Goal: Register for event/course

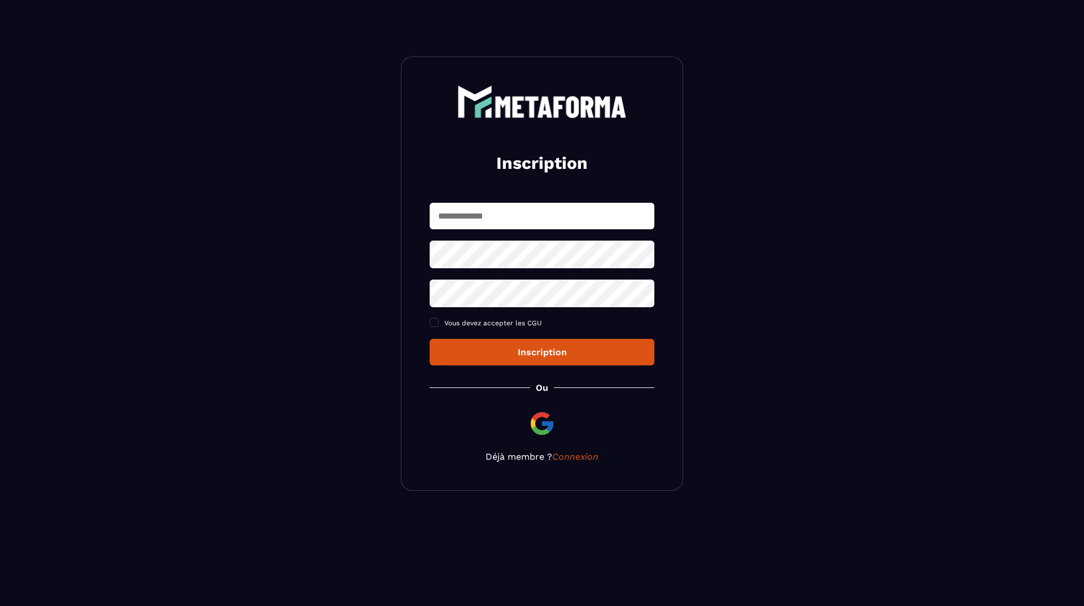
click at [515, 220] on input "text" at bounding box center [542, 216] width 225 height 27
type input "**********"
click at [511, 331] on div "**********" at bounding box center [542, 284] width 225 height 163
click at [441, 326] on label "Vous devez accepter les CGU" at bounding box center [542, 323] width 225 height 9
click at [568, 354] on div "Inscription" at bounding box center [542, 352] width 207 height 11
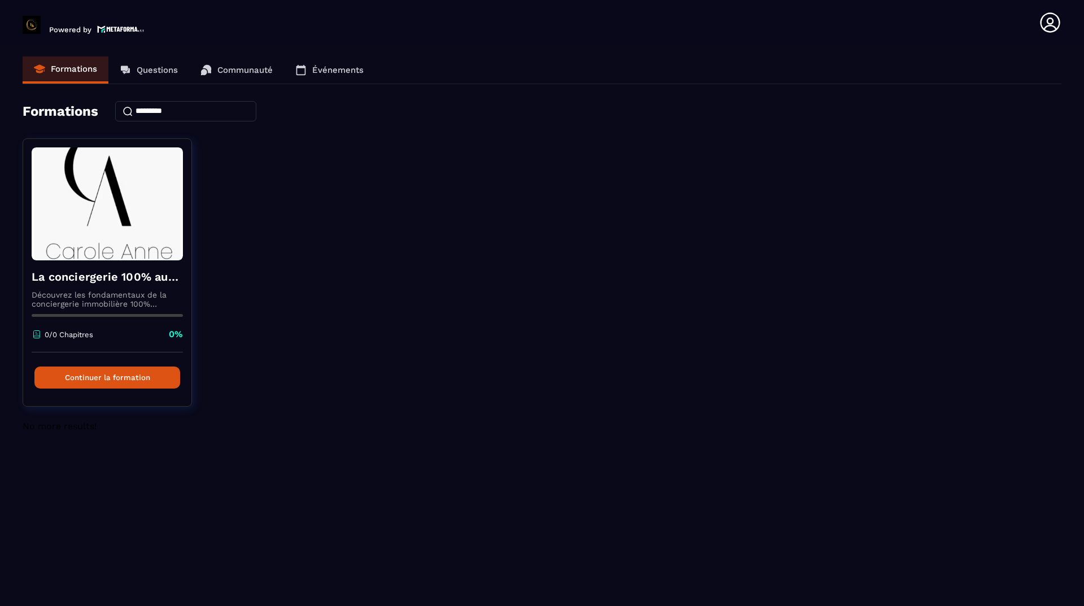
click at [149, 69] on p "Questions" at bounding box center [157, 70] width 41 height 10
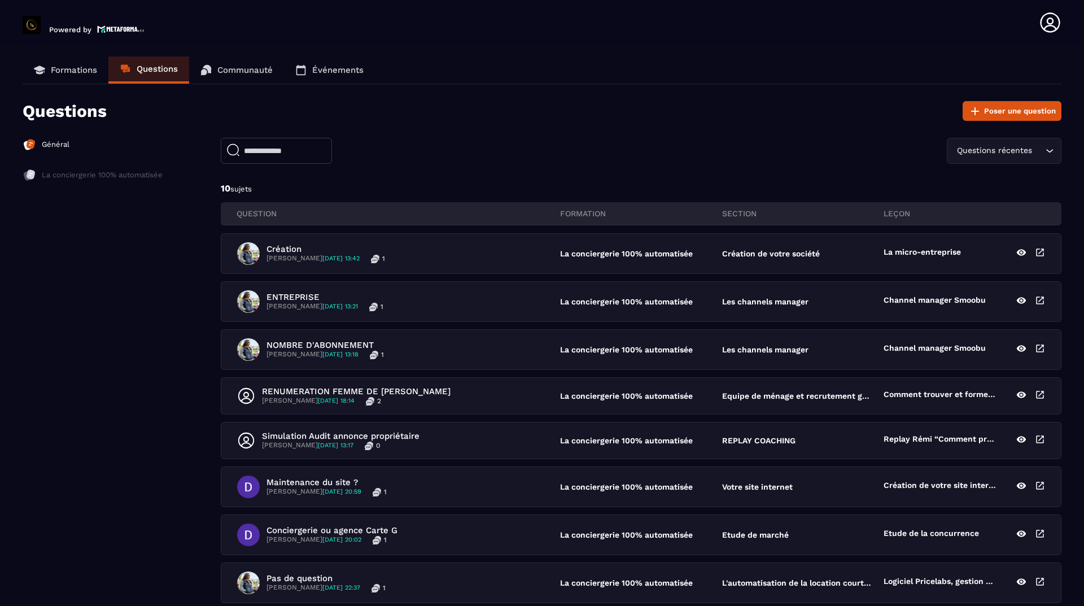
click at [255, 69] on p "Communauté" at bounding box center [244, 70] width 55 height 10
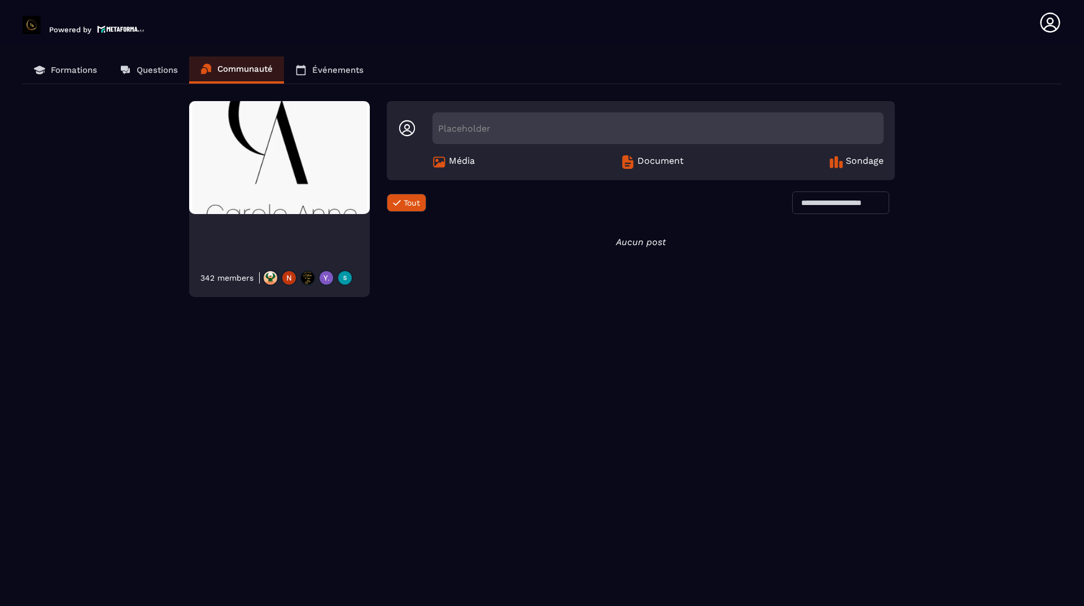
click at [357, 75] on link "Événements" at bounding box center [329, 69] width 91 height 27
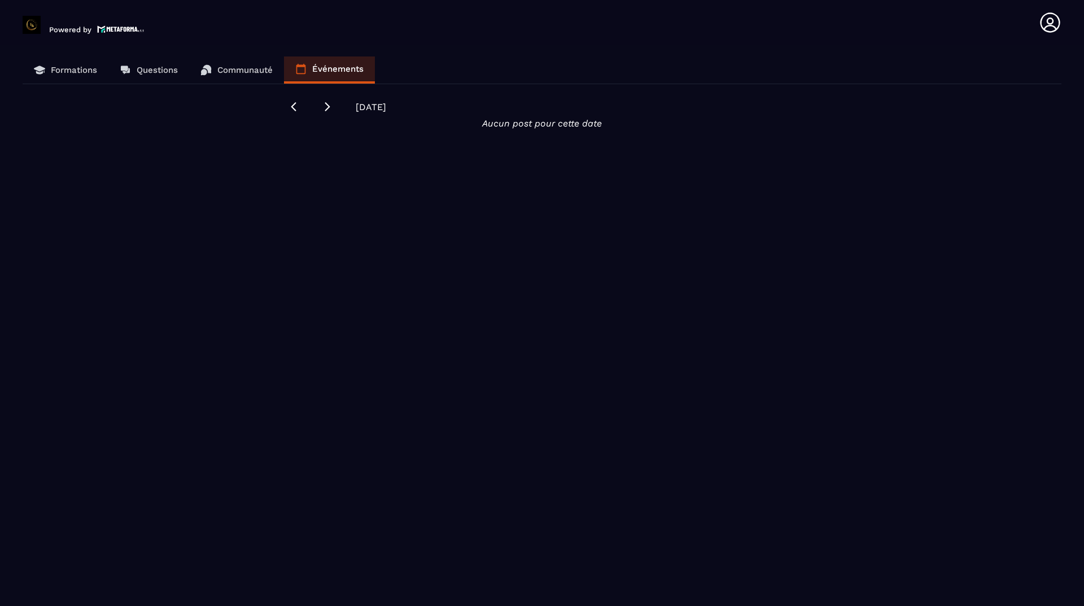
click at [82, 66] on p "Formations" at bounding box center [74, 70] width 46 height 10
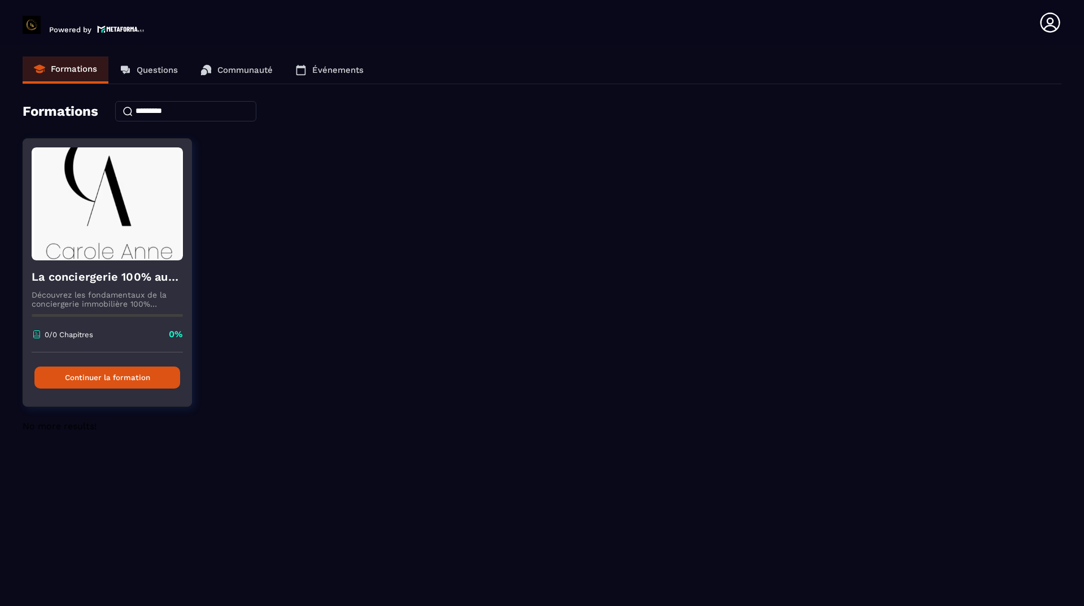
click at [132, 208] on img at bounding box center [107, 203] width 151 height 113
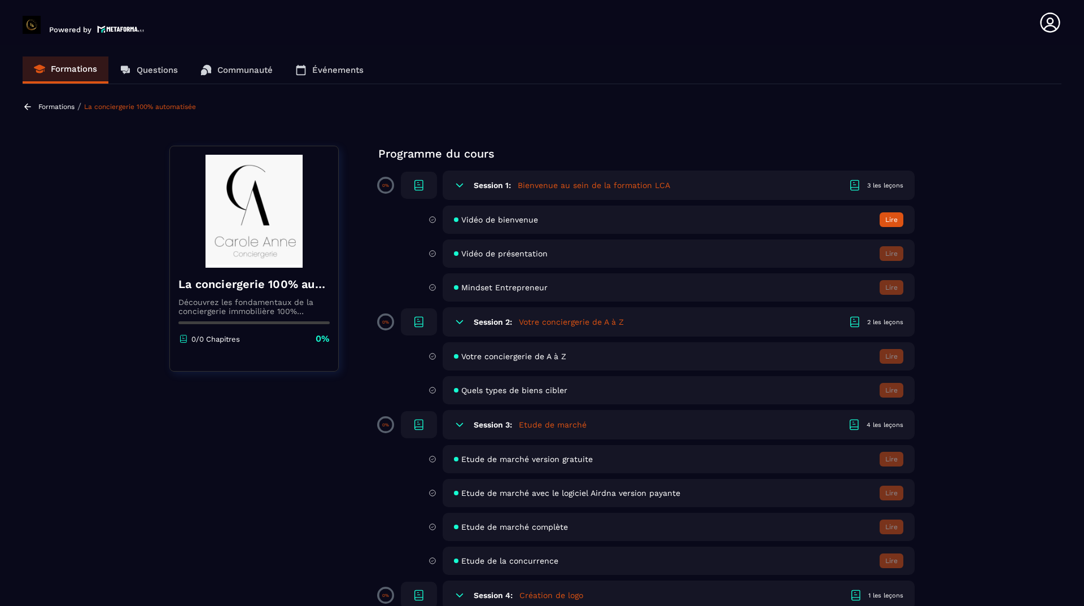
click at [496, 184] on h6 "Session 1:" at bounding box center [492, 185] width 37 height 9
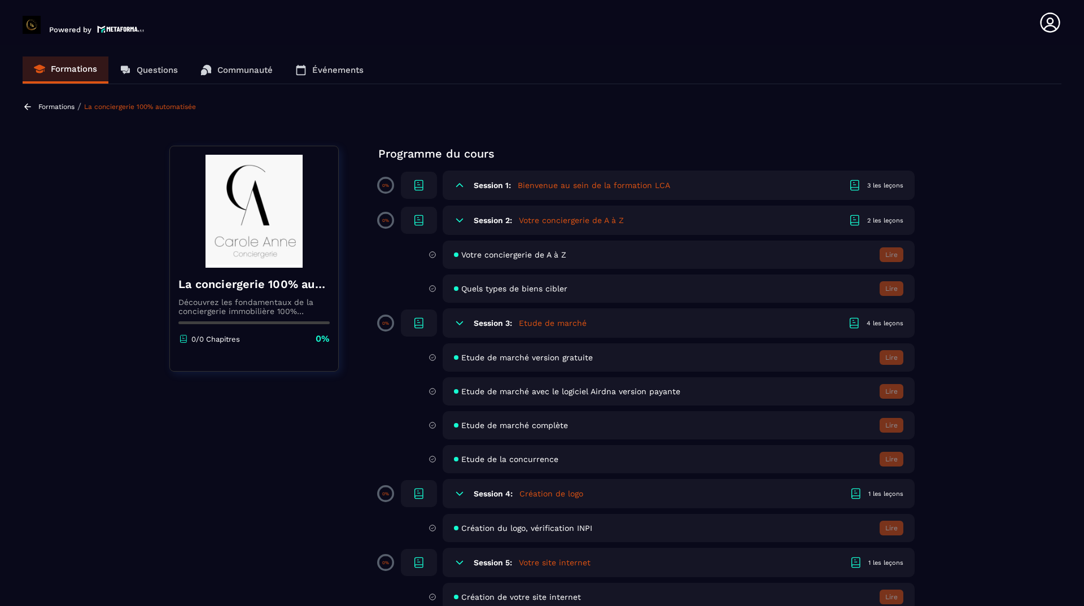
click at [496, 184] on h6 "Session 1:" at bounding box center [492, 185] width 37 height 9
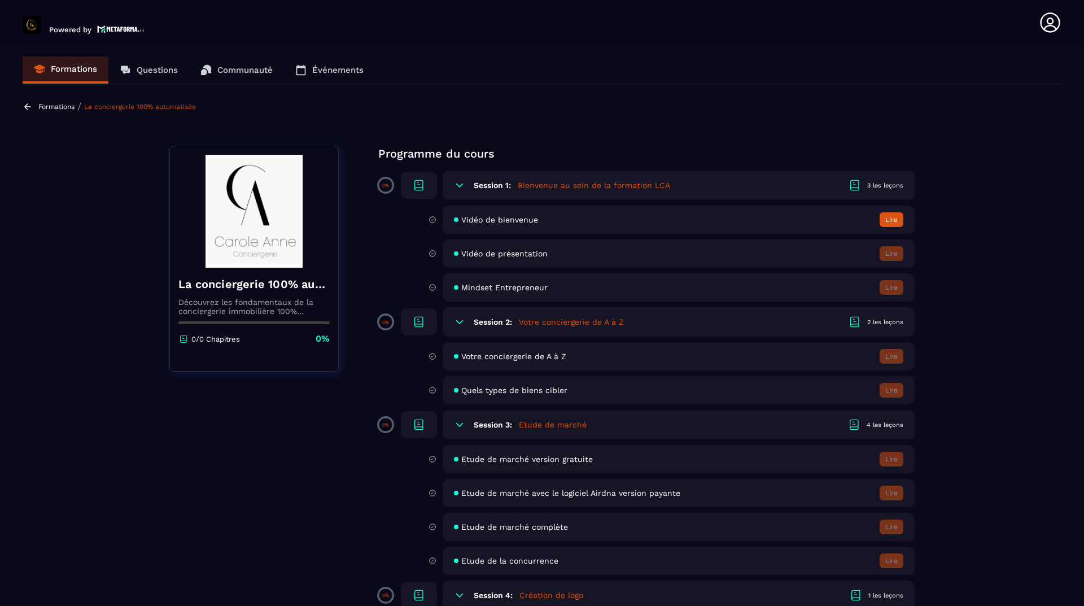
click at [491, 218] on span "Vidéo de bienvenue" at bounding box center [499, 219] width 77 height 9
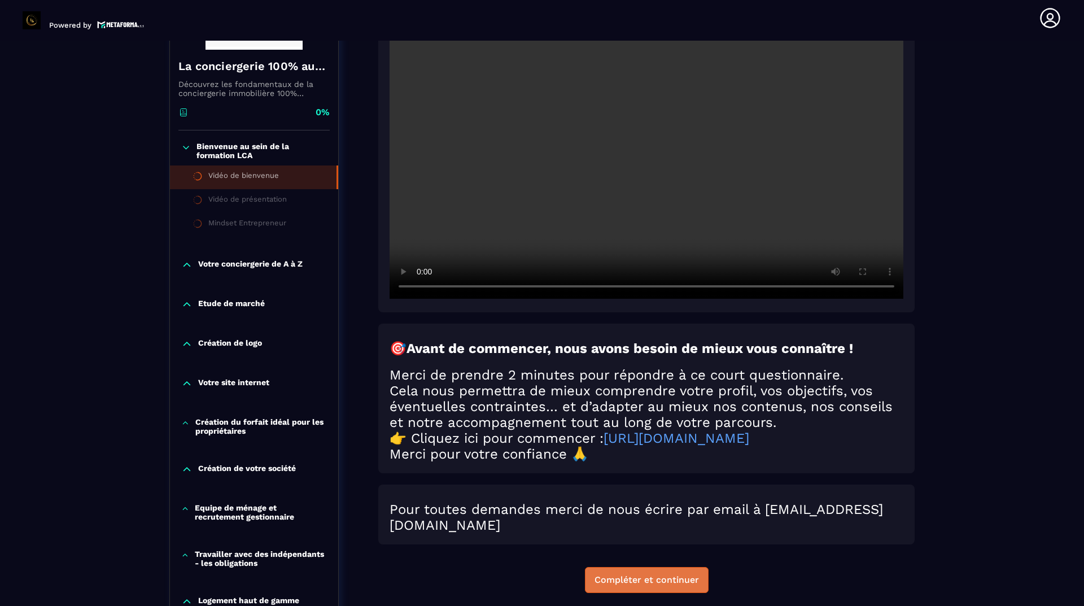
scroll to position [287, 0]
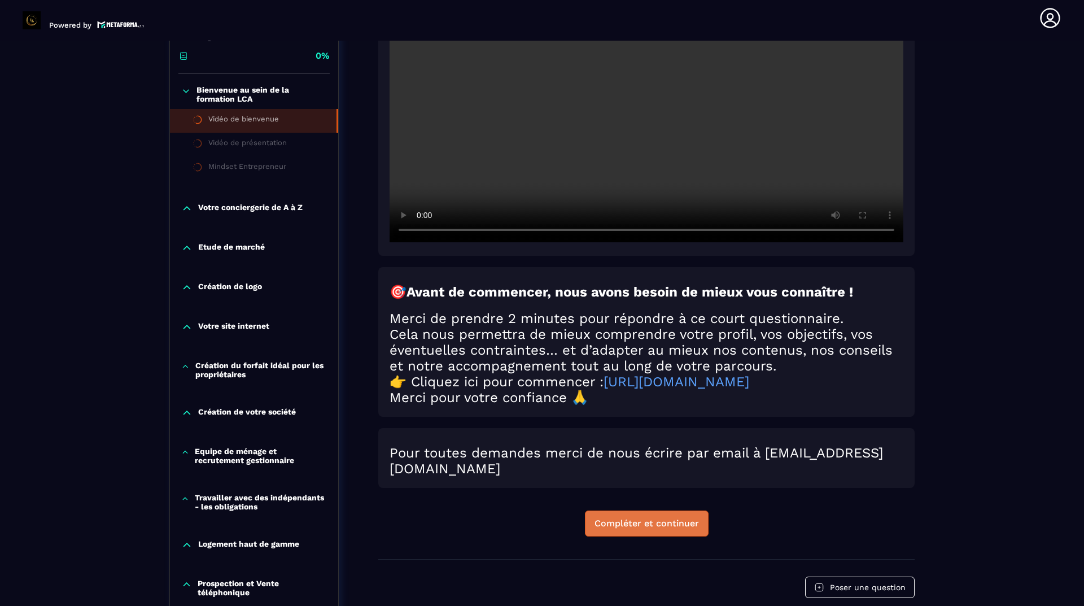
click at [683, 536] on button "Compléter et continuer" at bounding box center [647, 524] width 124 height 26
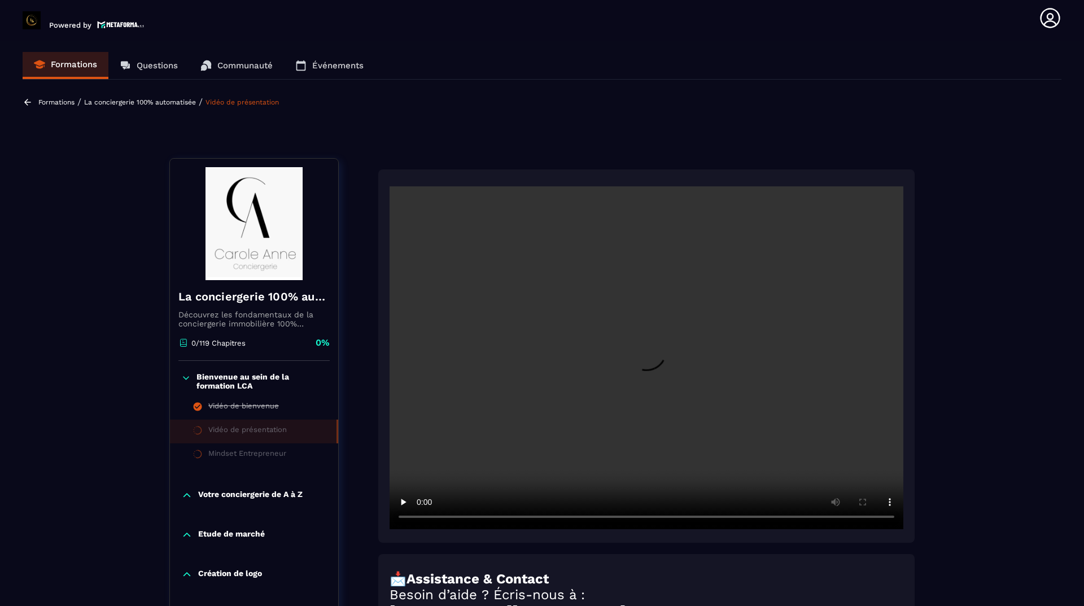
click at [175, 72] on link "Questions" at bounding box center [148, 65] width 81 height 27
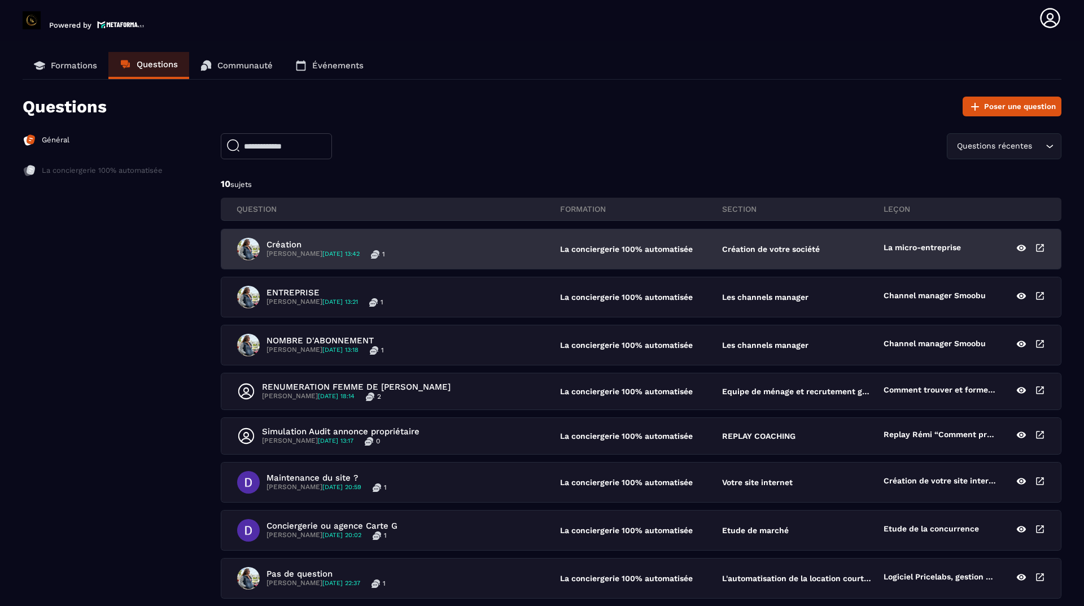
click at [602, 254] on div "Création [PERSON_NAME] [DATE] 13:42 1 La conciergerie 100% automatisée Création…" at bounding box center [641, 249] width 840 height 40
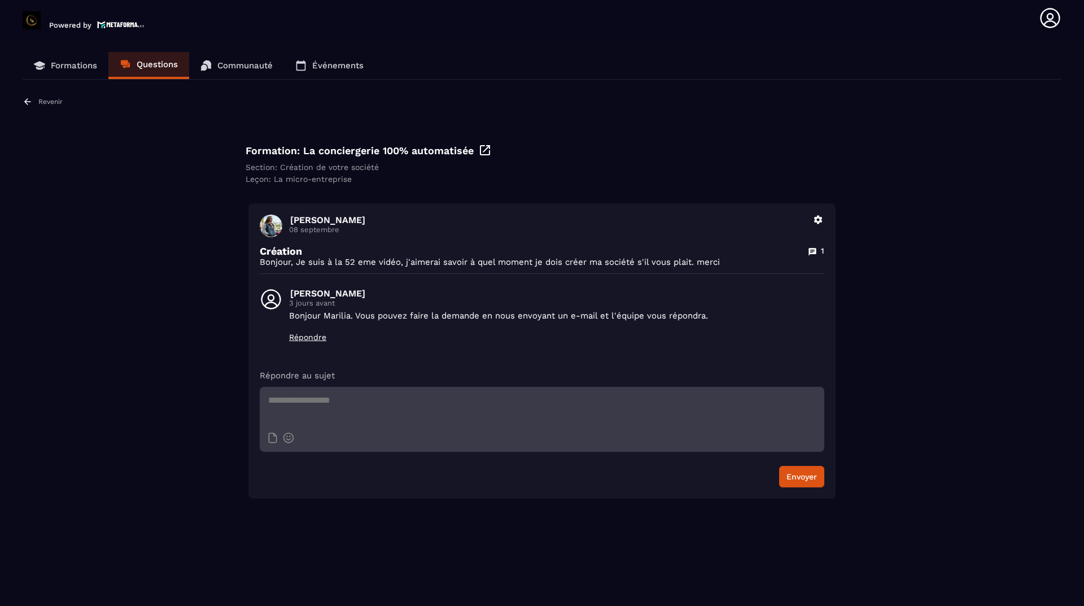
click at [146, 67] on p "Questions" at bounding box center [157, 64] width 41 height 10
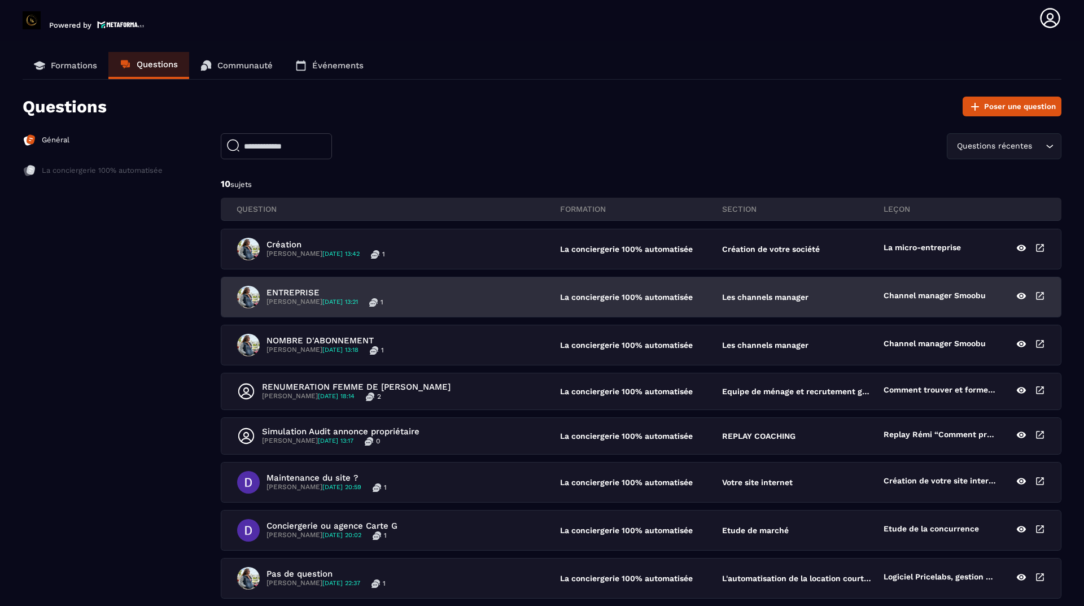
click at [311, 301] on p "[PERSON_NAME] [DATE] 13:21" at bounding box center [312, 302] width 91 height 9
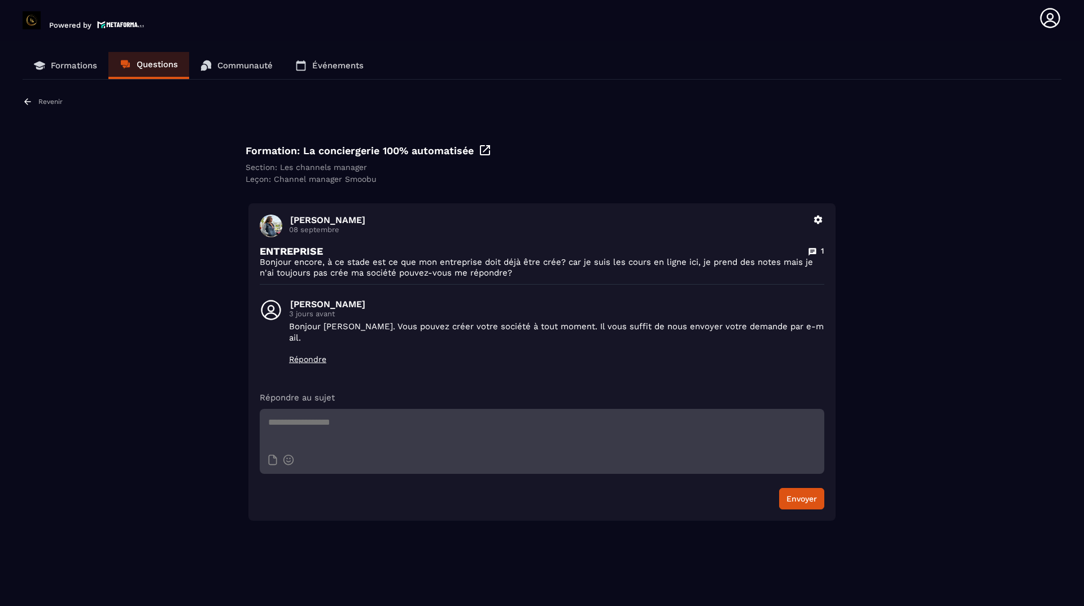
click at [60, 98] on p "Revenir" at bounding box center [50, 102] width 24 height 8
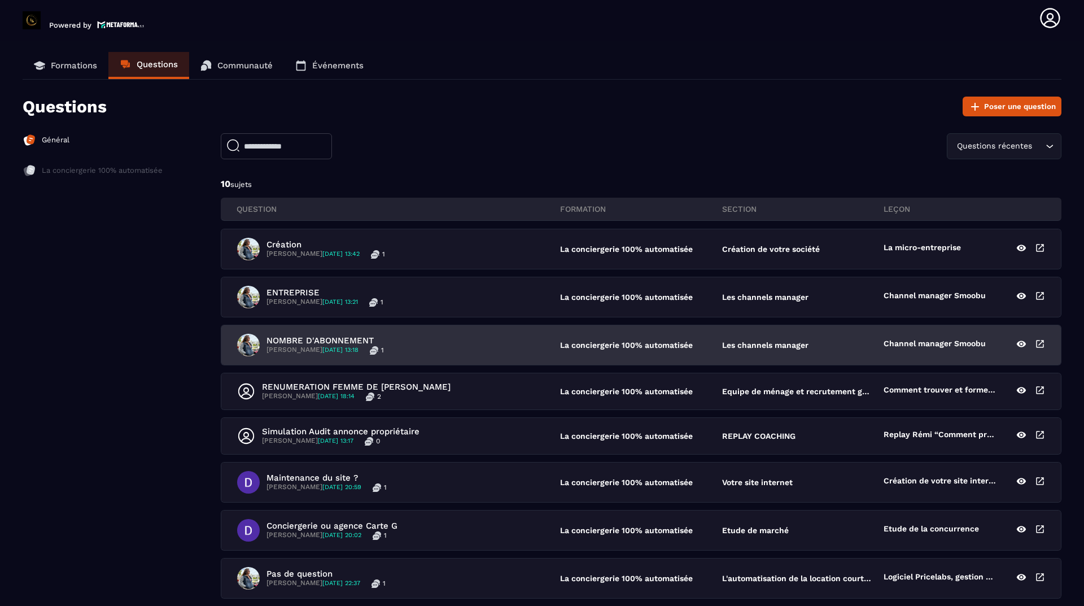
click at [286, 342] on p "NOMBRE D'ABONNEMENT" at bounding box center [325, 340] width 117 height 10
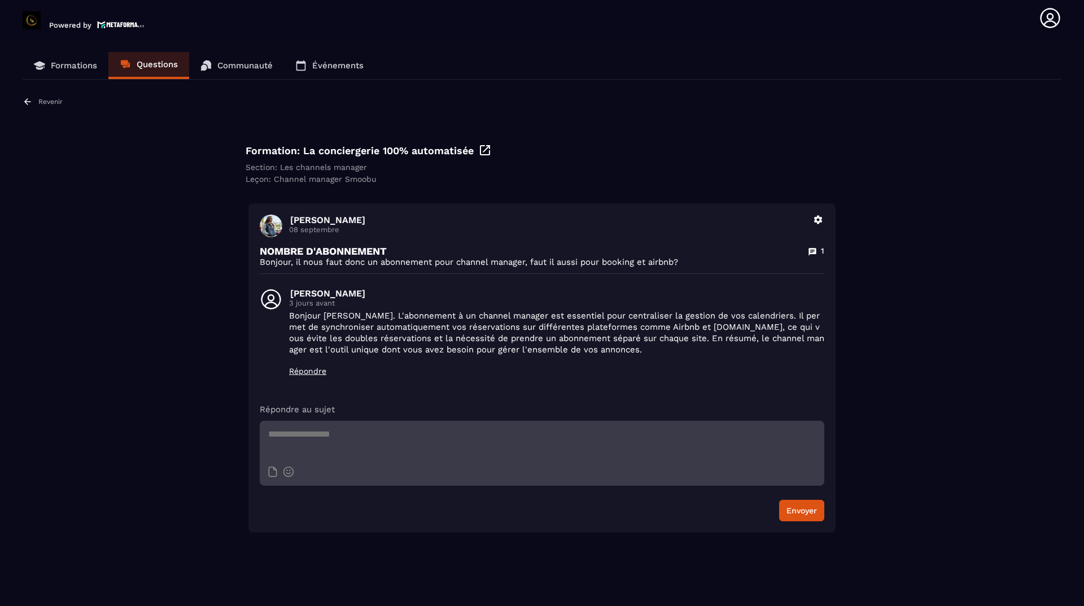
click at [38, 101] on div "Revenir" at bounding box center [43, 102] width 40 height 10
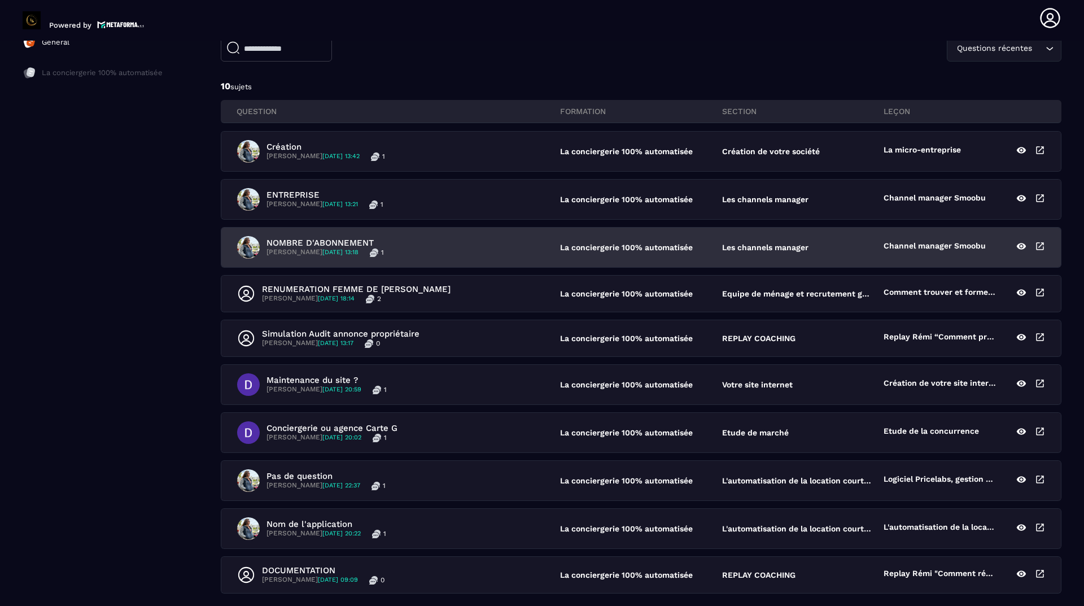
scroll to position [113, 0]
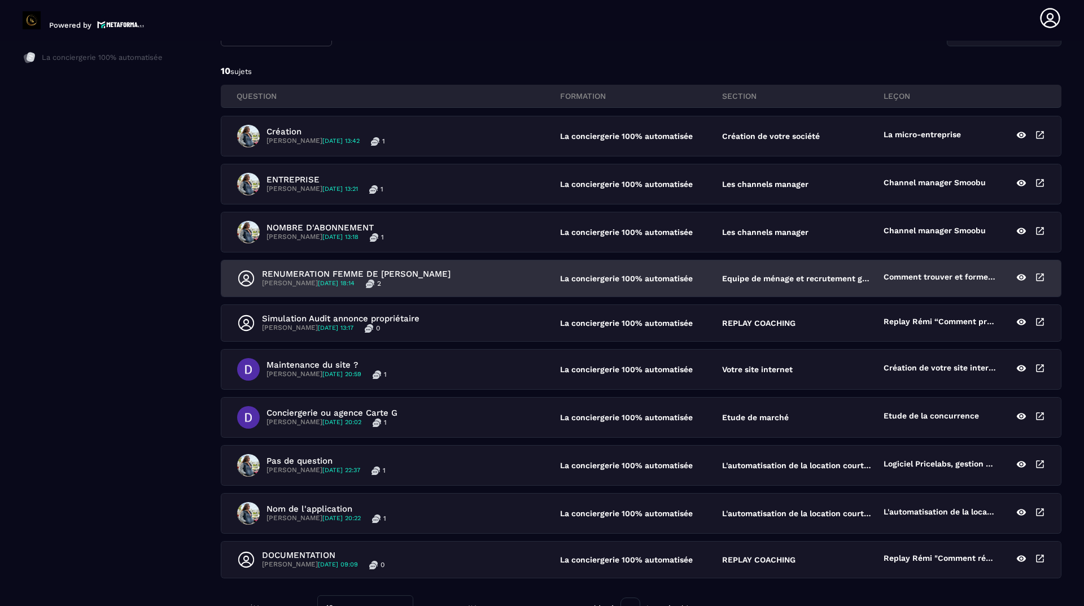
click at [276, 273] on p "RENUMERATION FEMME DE [PERSON_NAME]" at bounding box center [356, 274] width 189 height 10
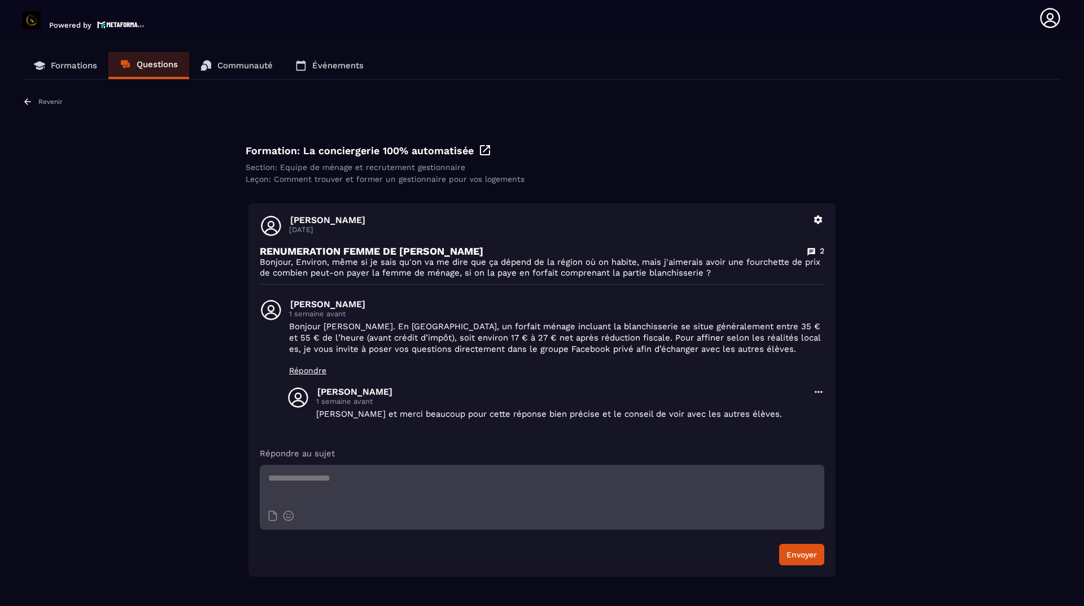
click at [43, 107] on div "Revenir Formation: La conciergerie 100% automatisée Section: Equipe de ménage e…" at bounding box center [542, 337] width 1039 height 480
click at [42, 103] on p "Revenir" at bounding box center [50, 102] width 24 height 8
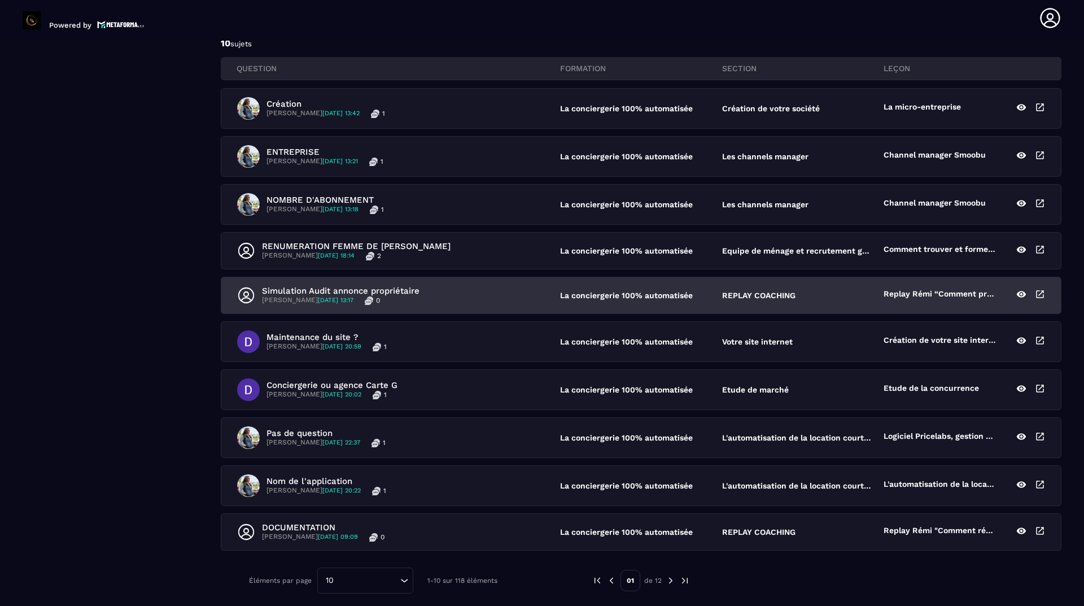
scroll to position [196, 0]
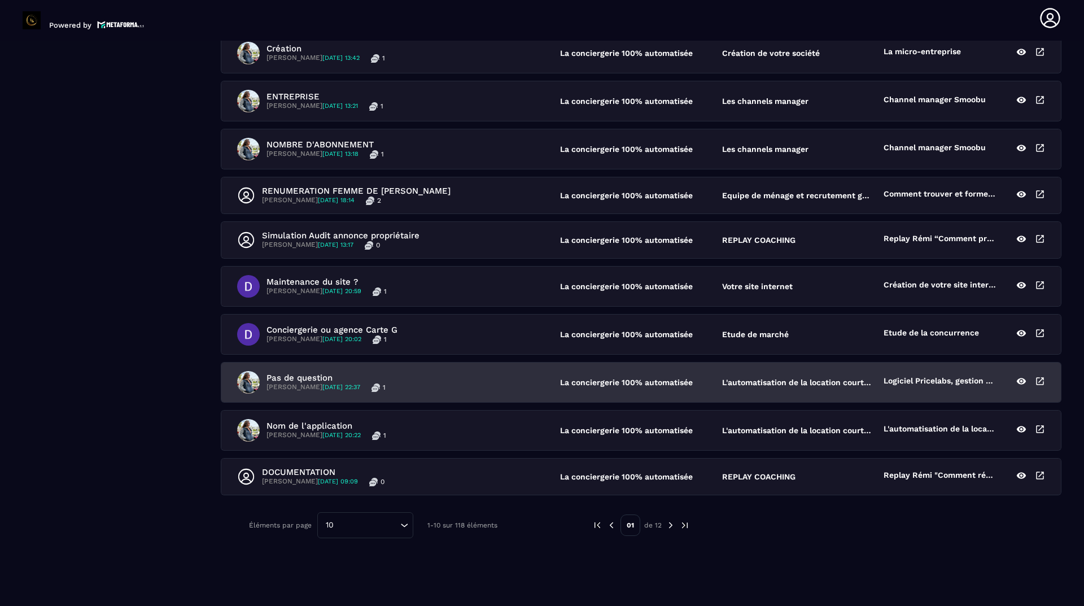
click at [280, 377] on p "Pas de question" at bounding box center [326, 378] width 119 height 10
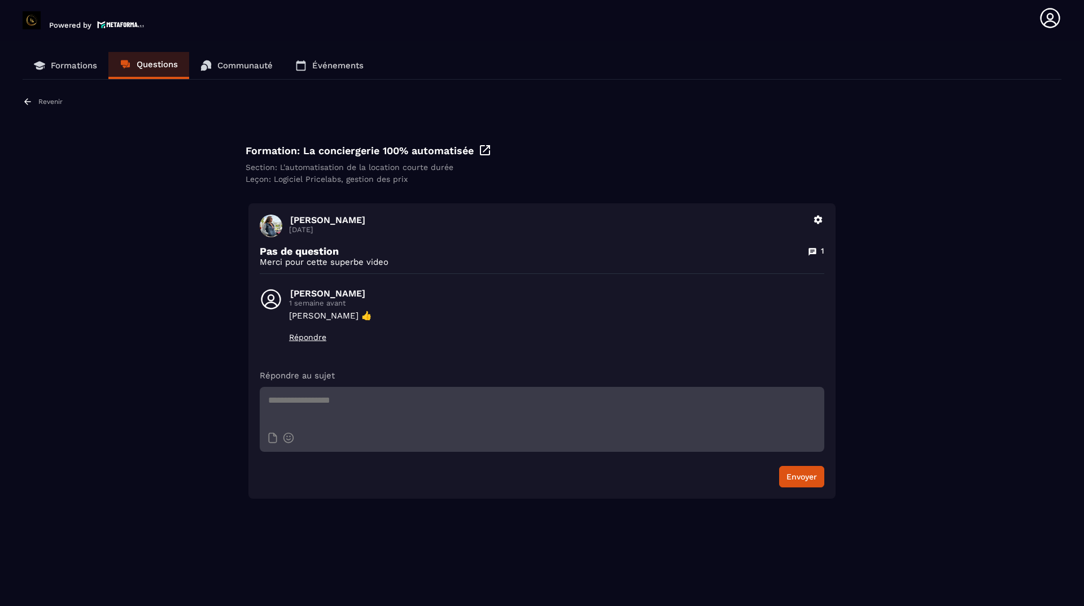
click at [23, 101] on icon at bounding box center [28, 102] width 10 height 10
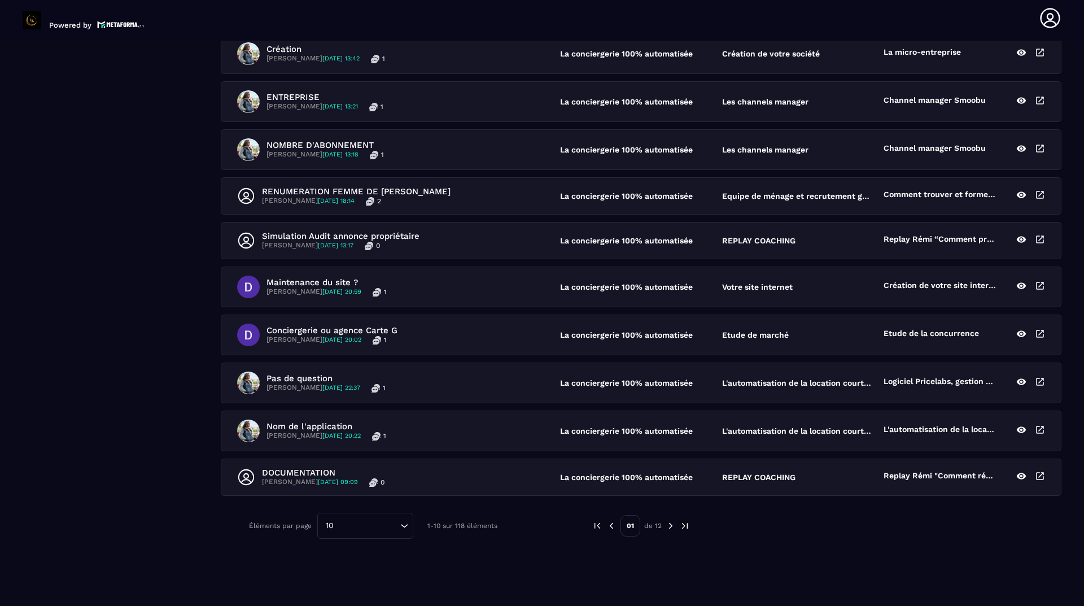
scroll to position [196, 0]
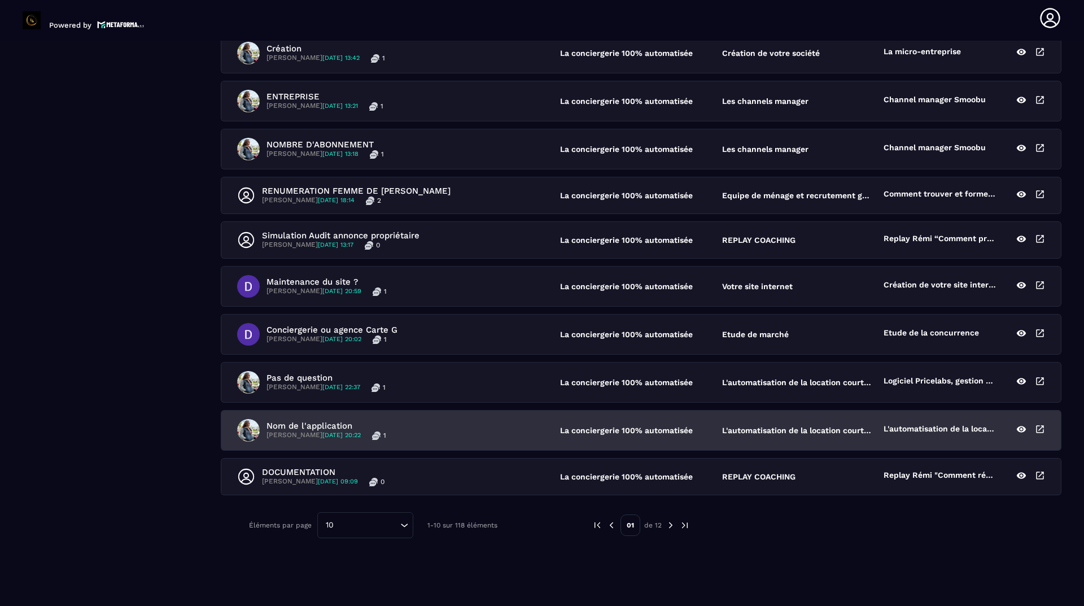
click at [293, 426] on p "Nom de l'application" at bounding box center [327, 426] width 120 height 10
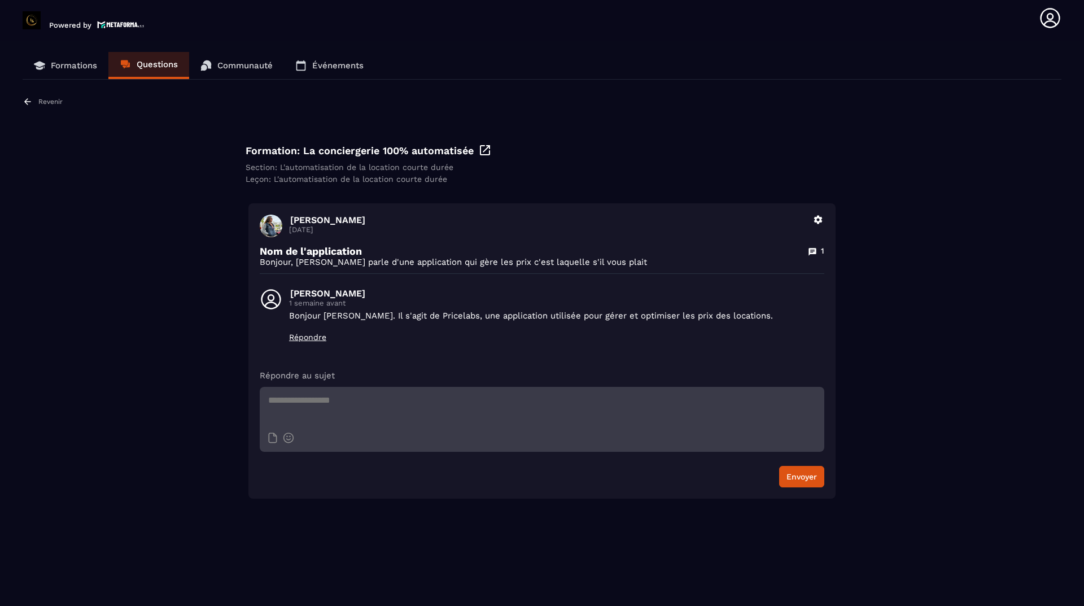
click at [32, 106] on icon at bounding box center [28, 102] width 10 height 10
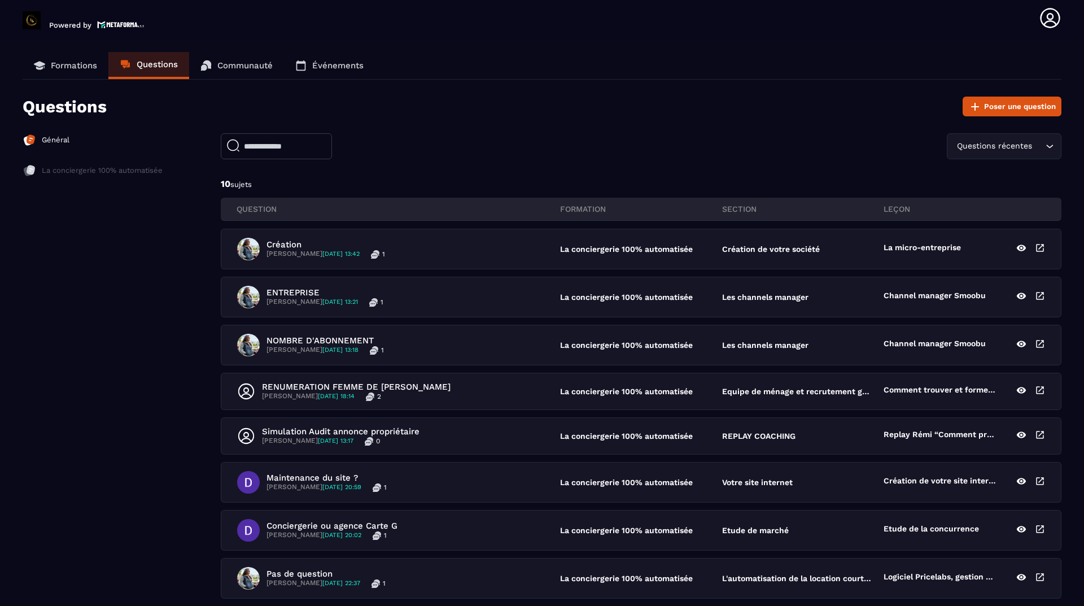
click at [54, 141] on p "Général" at bounding box center [56, 140] width 28 height 10
click at [59, 167] on p "La conciergerie 100% automatisée" at bounding box center [102, 170] width 121 height 10
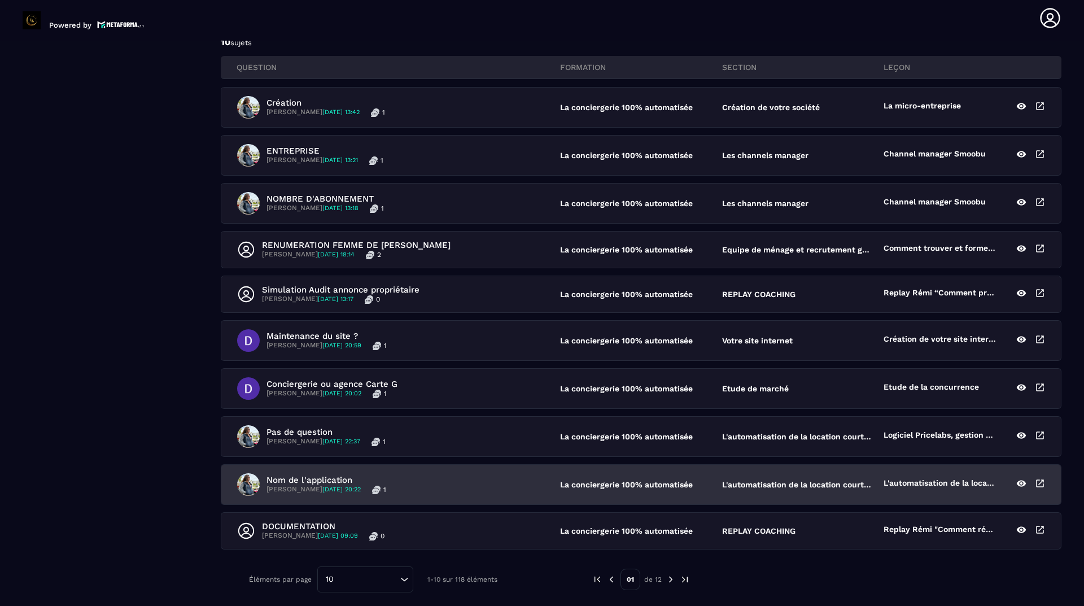
scroll to position [196, 0]
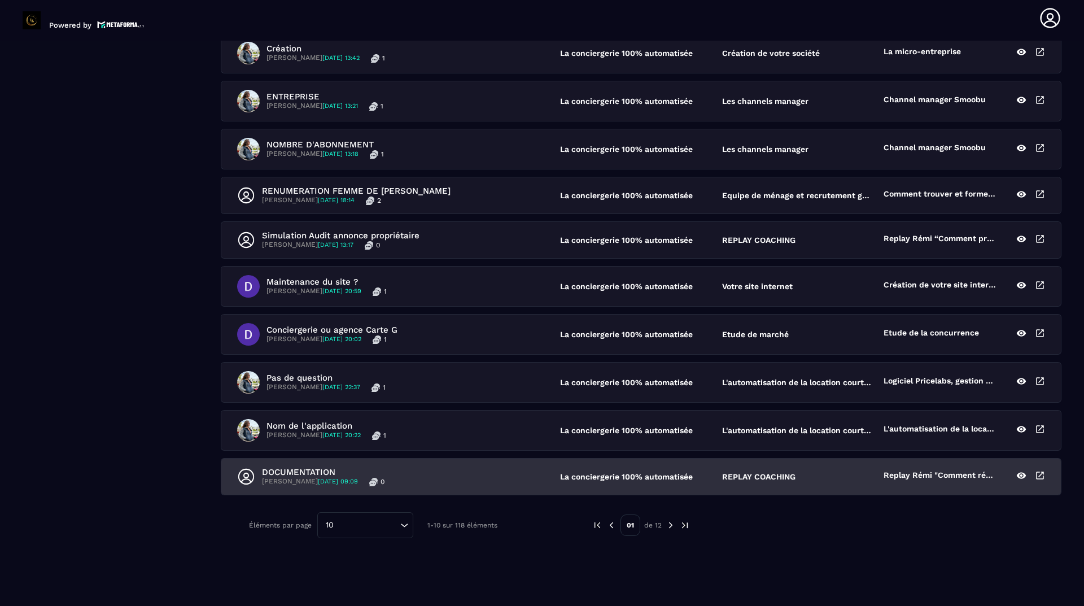
click at [290, 474] on p "DOCUMENTATION" at bounding box center [323, 472] width 123 height 10
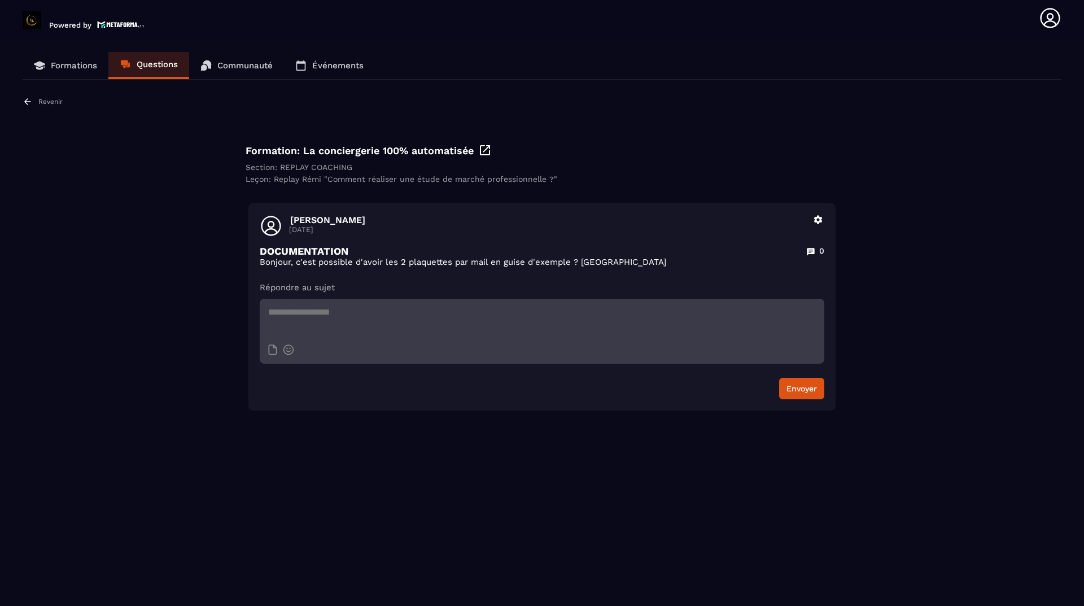
click at [36, 108] on div "Revenir Formation: La conciergerie 100% automatisée Section: REPLAY COACHING Le…" at bounding box center [542, 254] width 1039 height 314
click at [41, 98] on p "Revenir" at bounding box center [50, 102] width 24 height 8
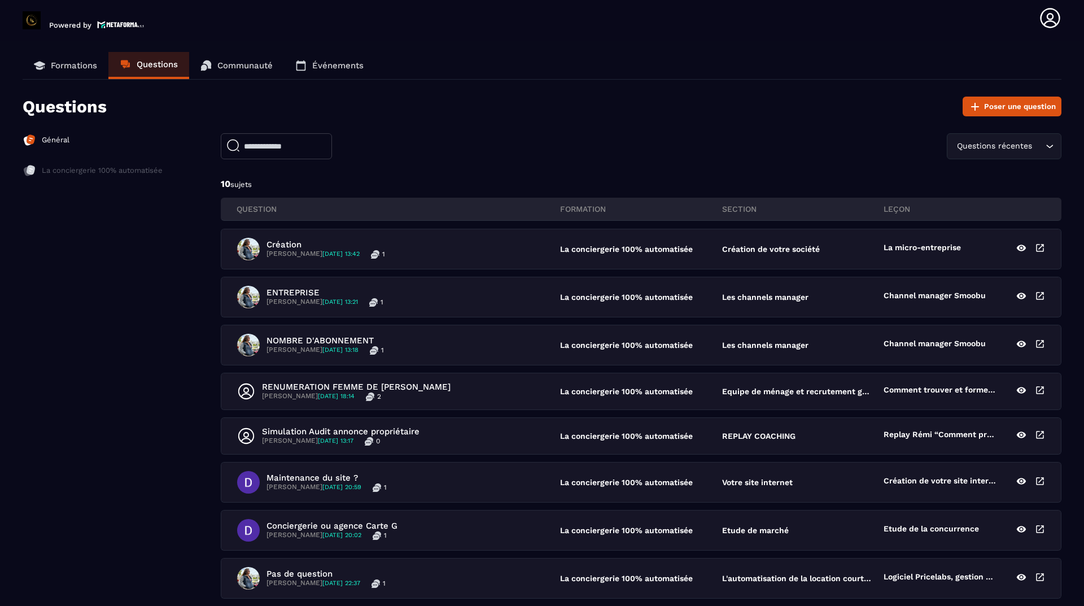
click at [58, 61] on p "Formations" at bounding box center [74, 65] width 46 height 10
